Goal: Task Accomplishment & Management: Manage account settings

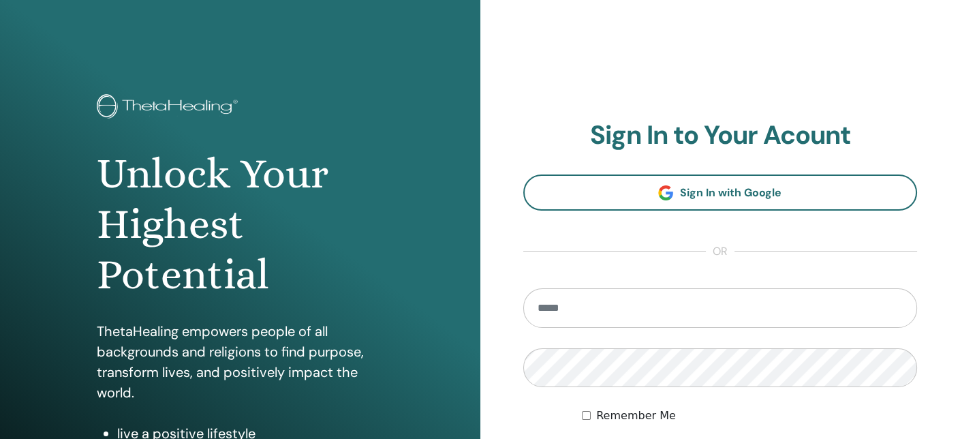
type input "**********"
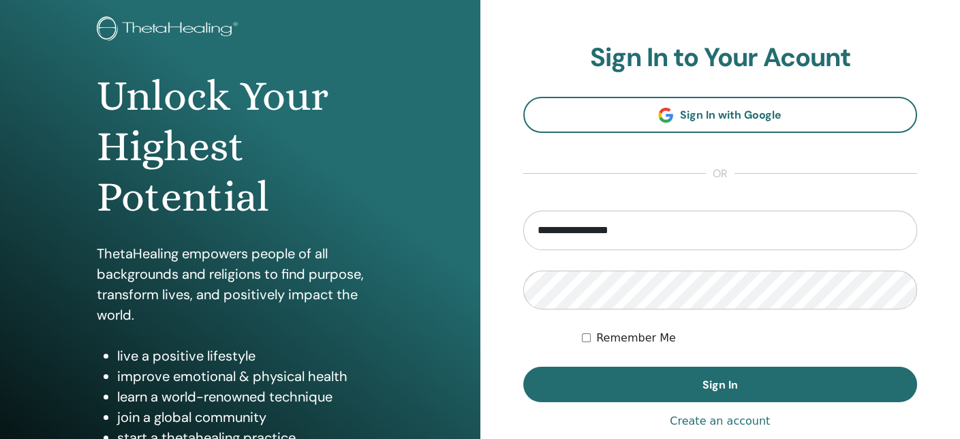
scroll to position [97, 0]
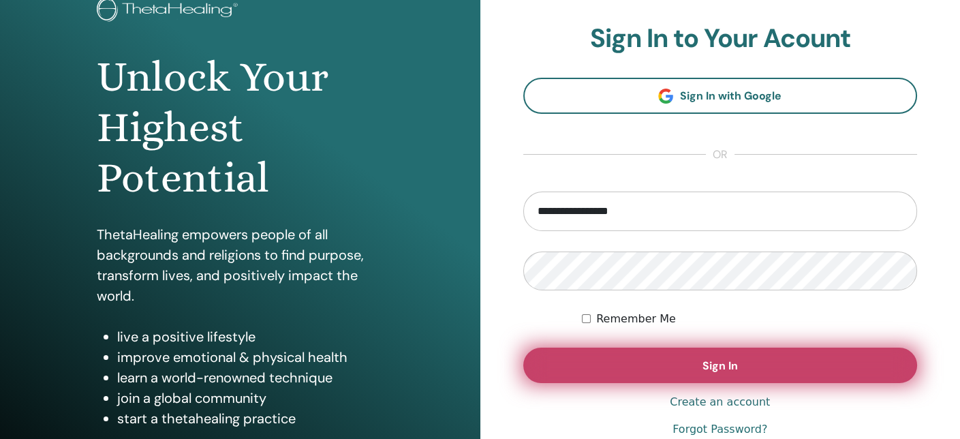
click at [721, 364] on span "Sign In" at bounding box center [719, 365] width 35 height 14
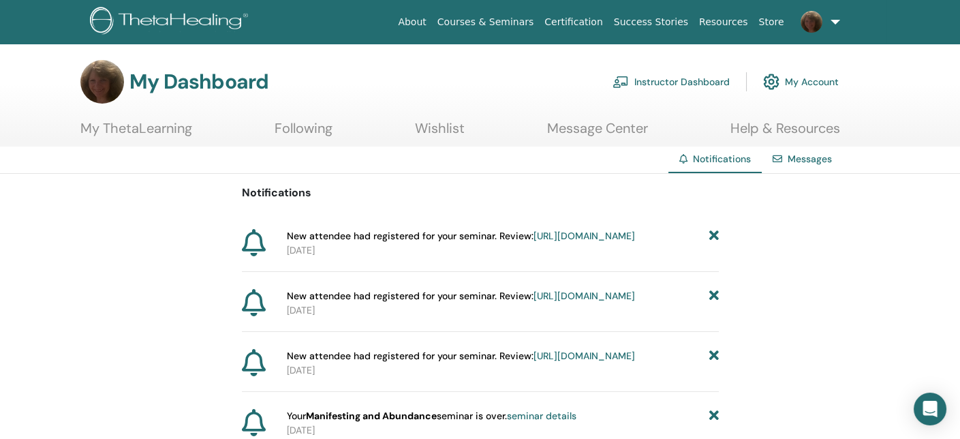
click at [681, 78] on link "Instructor Dashboard" at bounding box center [670, 82] width 117 height 30
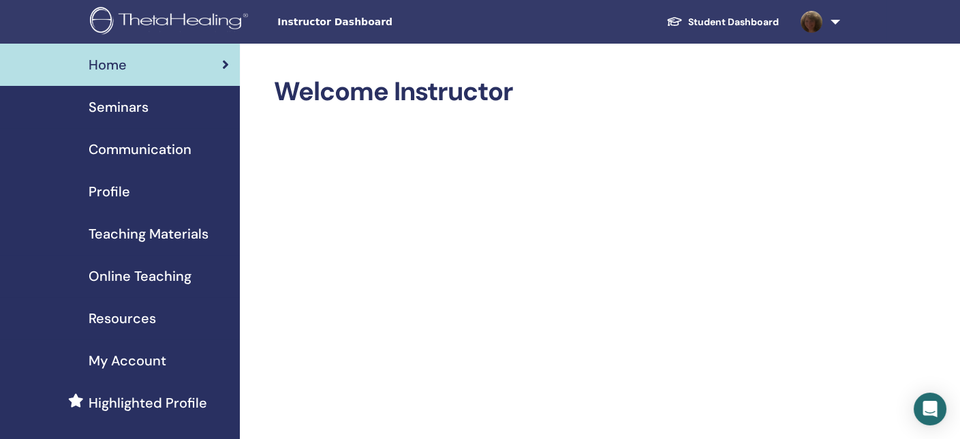
click at [130, 107] on span "Seminars" at bounding box center [119, 107] width 60 height 20
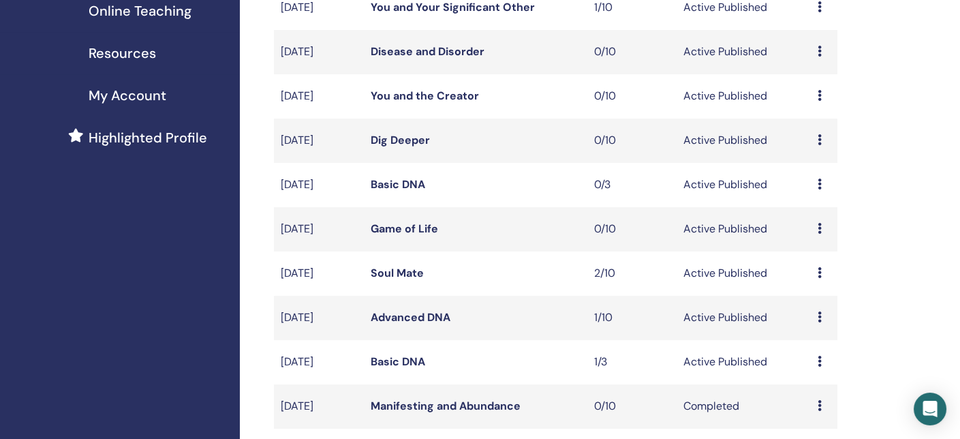
scroll to position [289, 0]
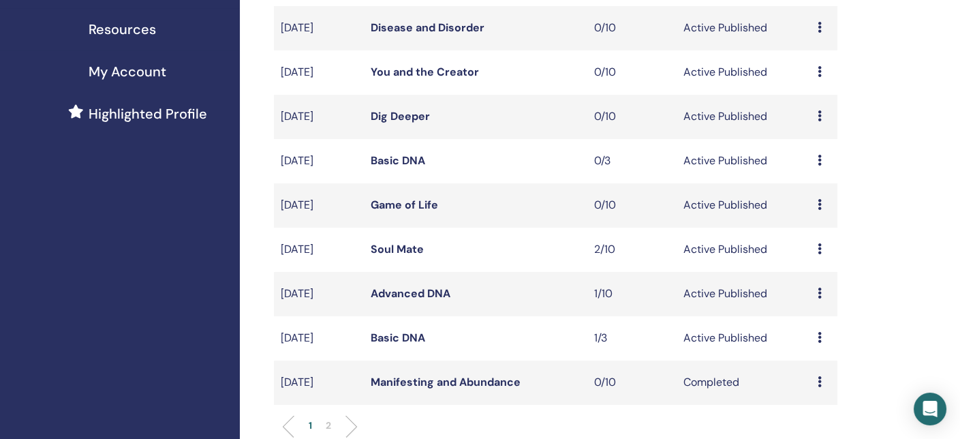
click at [398, 335] on link "Basic DNA" at bounding box center [397, 337] width 55 height 14
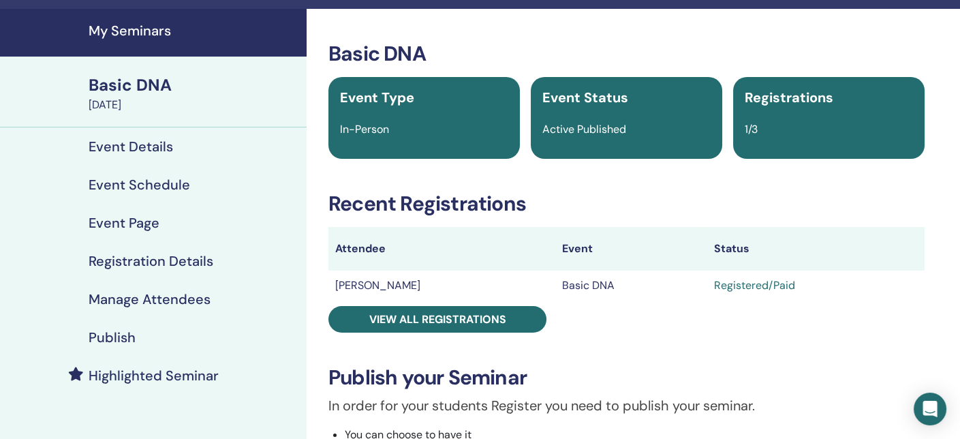
scroll to position [25, 0]
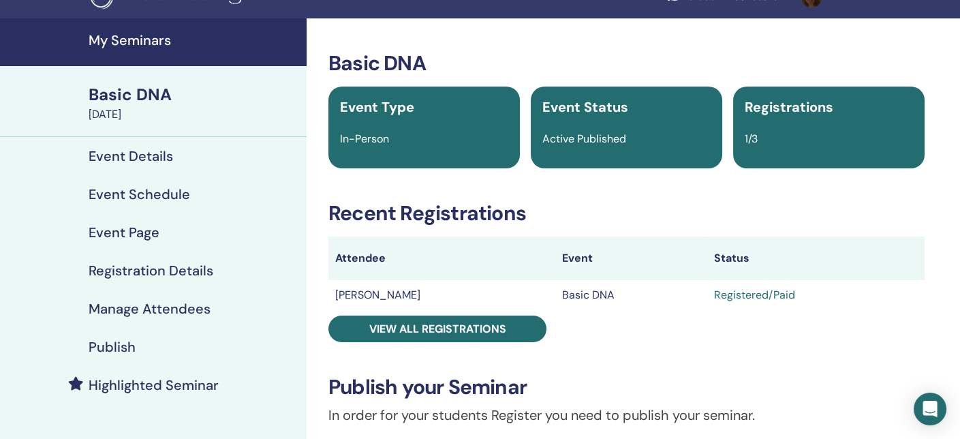
click at [139, 313] on h4 "Manage Attendees" at bounding box center [150, 308] width 122 height 16
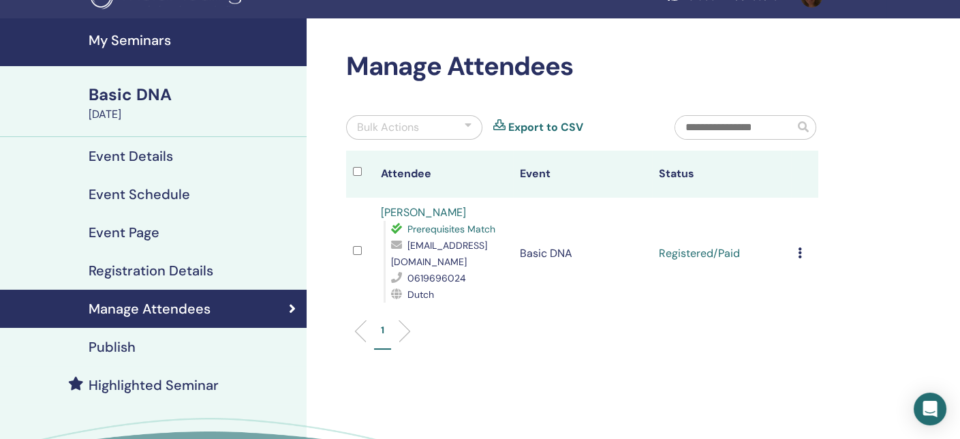
click at [149, 96] on div "Basic DNA" at bounding box center [194, 94] width 210 height 23
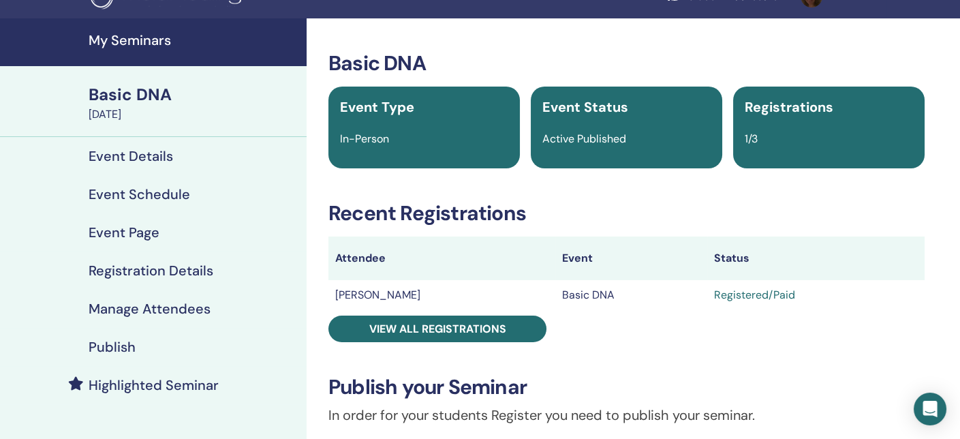
click at [115, 37] on h4 "My Seminars" at bounding box center [194, 40] width 210 height 16
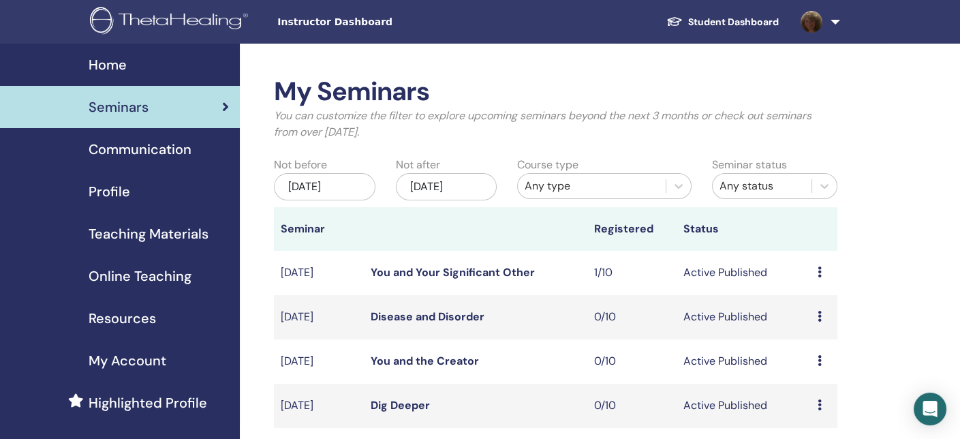
click at [833, 23] on link at bounding box center [818, 22] width 56 height 44
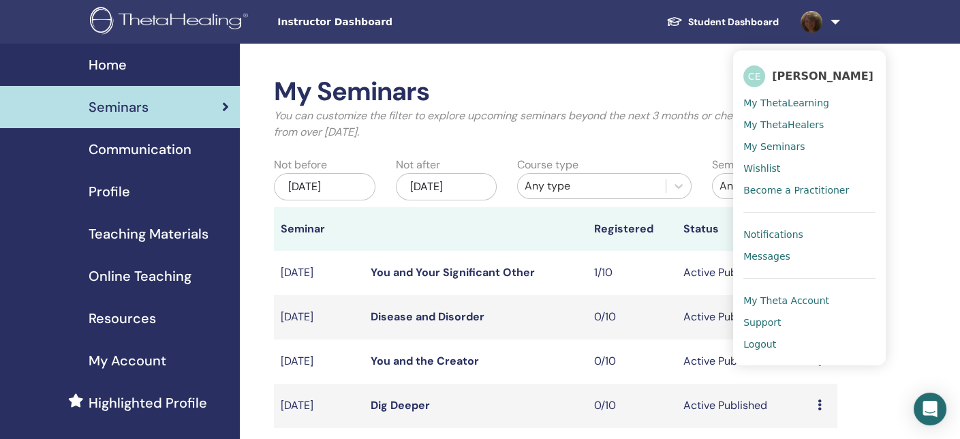
click at [760, 343] on span "Logout" at bounding box center [759, 344] width 33 height 12
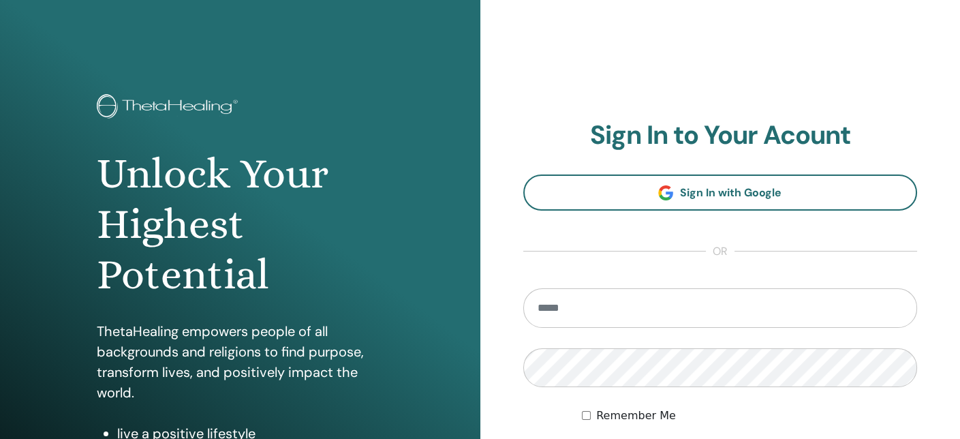
type input "**********"
